Goal: Check status: Check status

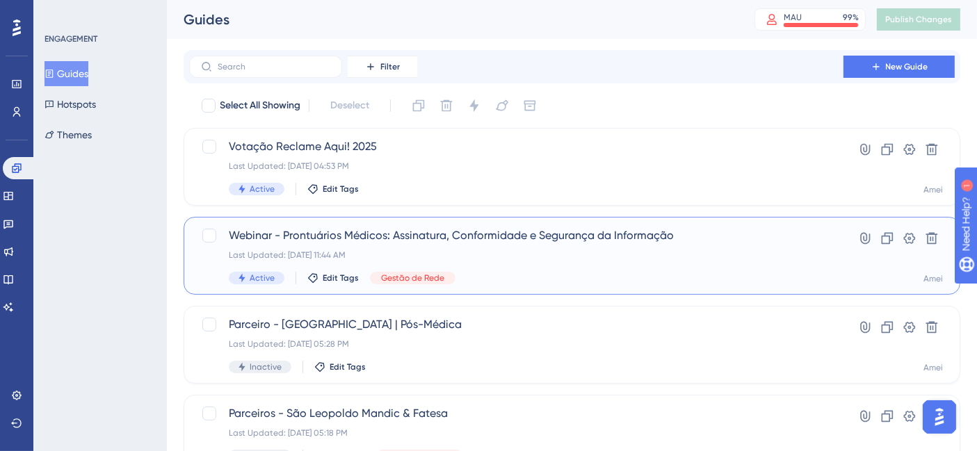
click at [545, 252] on div "Last Updated: [DATE] 11:44 AM" at bounding box center [516, 255] width 575 height 11
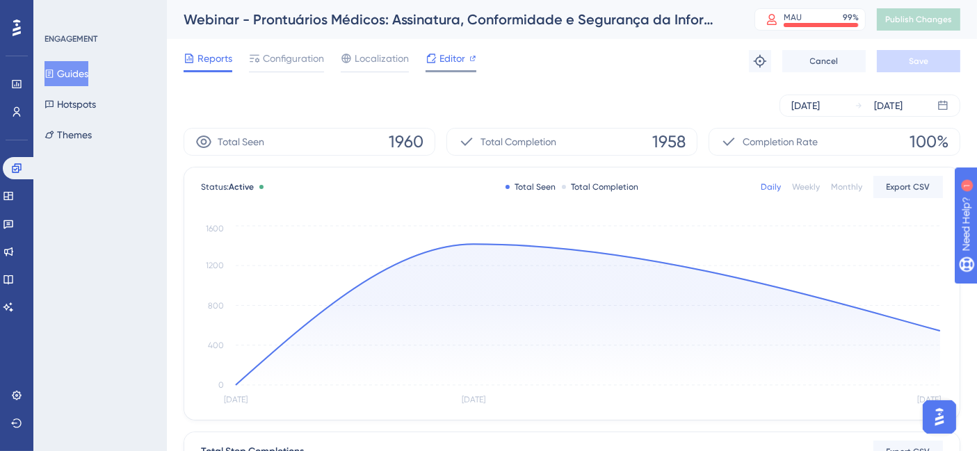
click at [465, 65] on span "Editor" at bounding box center [453, 58] width 26 height 17
click at [12, 170] on icon at bounding box center [16, 167] width 9 height 9
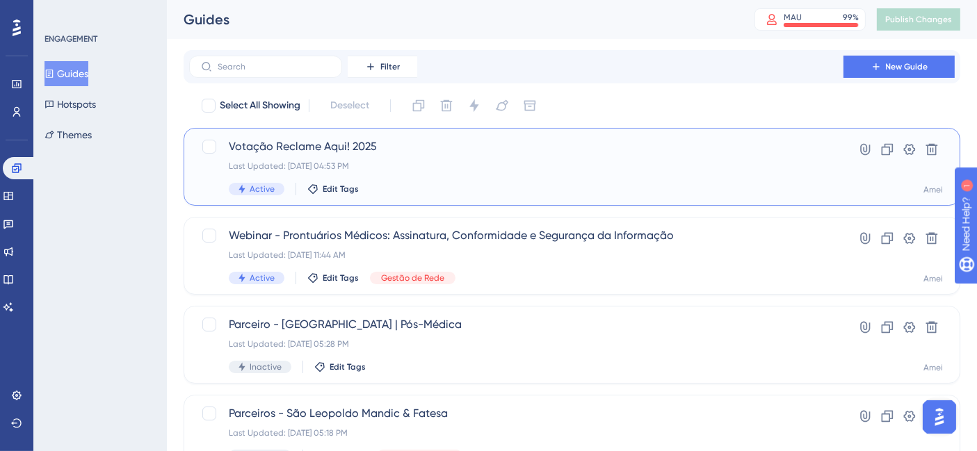
click at [459, 166] on div "Last Updated: [DATE] 04:53 PM" at bounding box center [516, 166] width 575 height 11
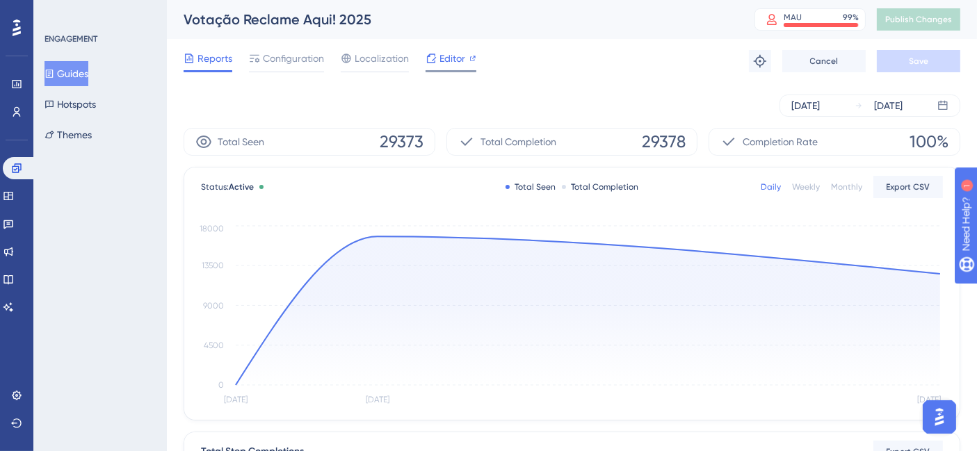
click at [456, 54] on span "Editor" at bounding box center [453, 58] width 26 height 17
click at [18, 171] on icon at bounding box center [16, 167] width 9 height 9
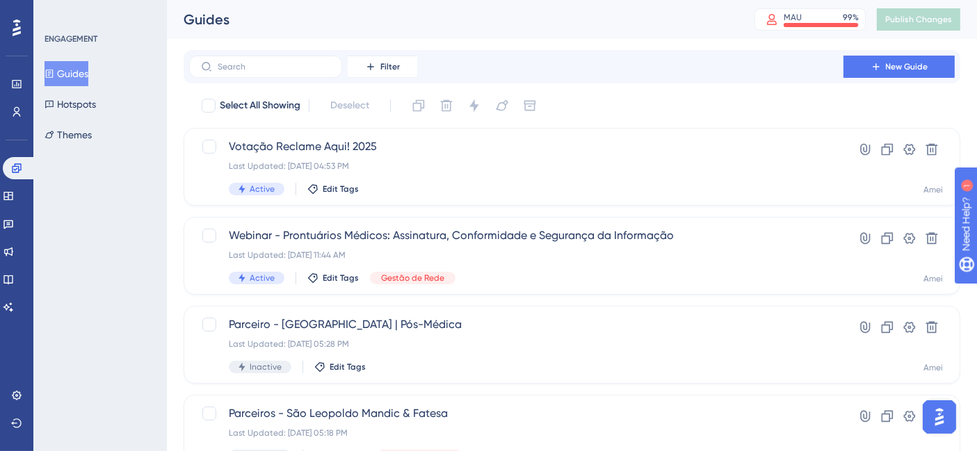
click at [624, 106] on div "Select All Showing Deselect" at bounding box center [580, 106] width 760 height 22
